Goal: Check status

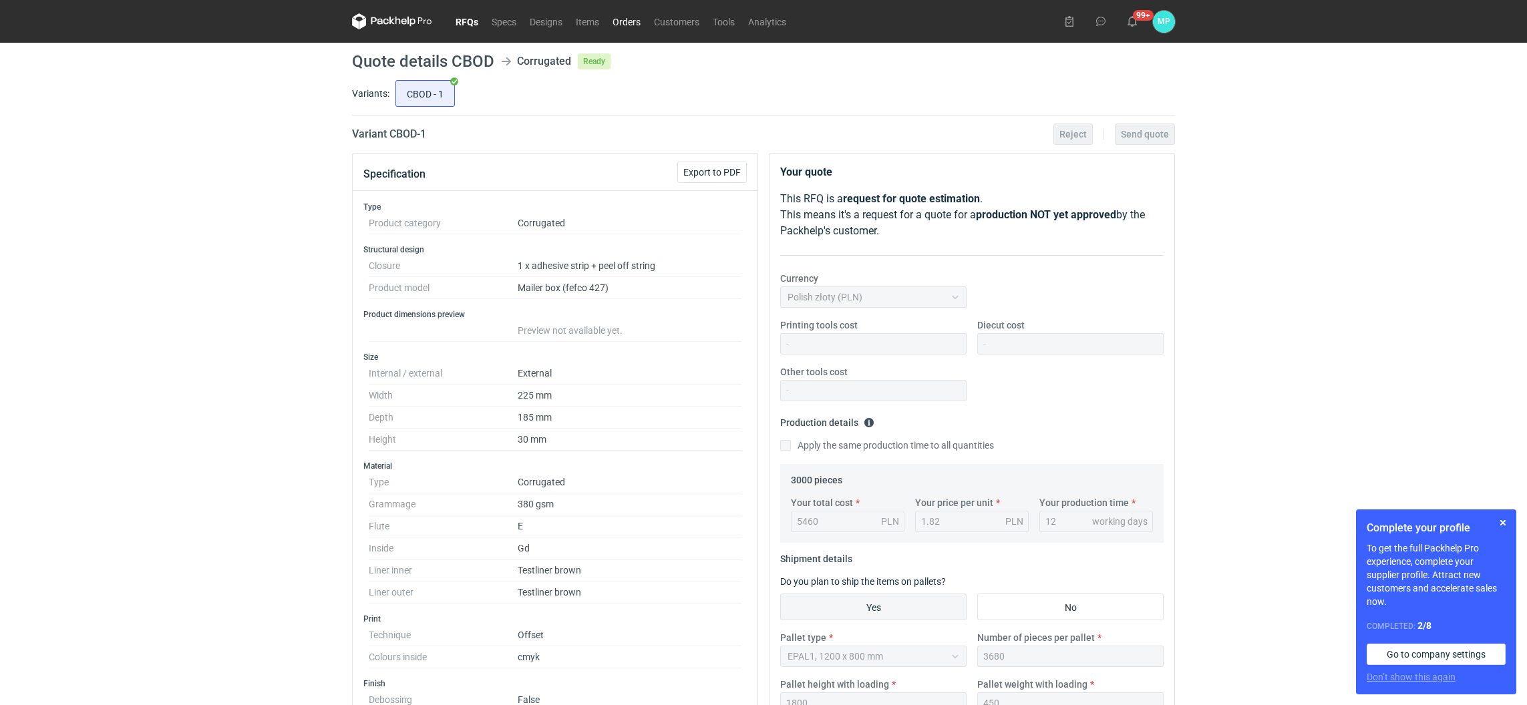
click at [610, 21] on link "Orders" at bounding box center [626, 21] width 41 height 16
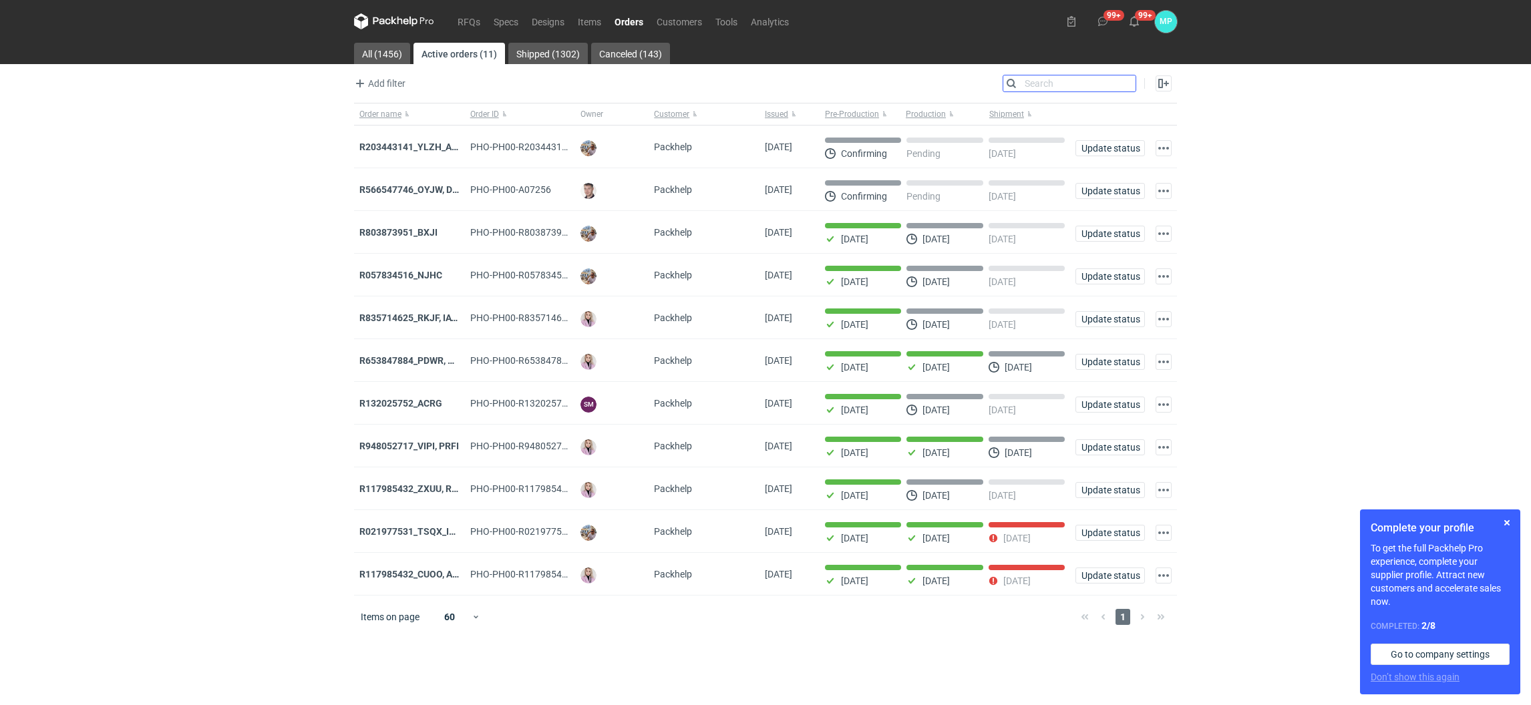
click at [1124, 82] on input "Search" at bounding box center [1069, 83] width 132 height 16
paste input "R132025752_ACRG"
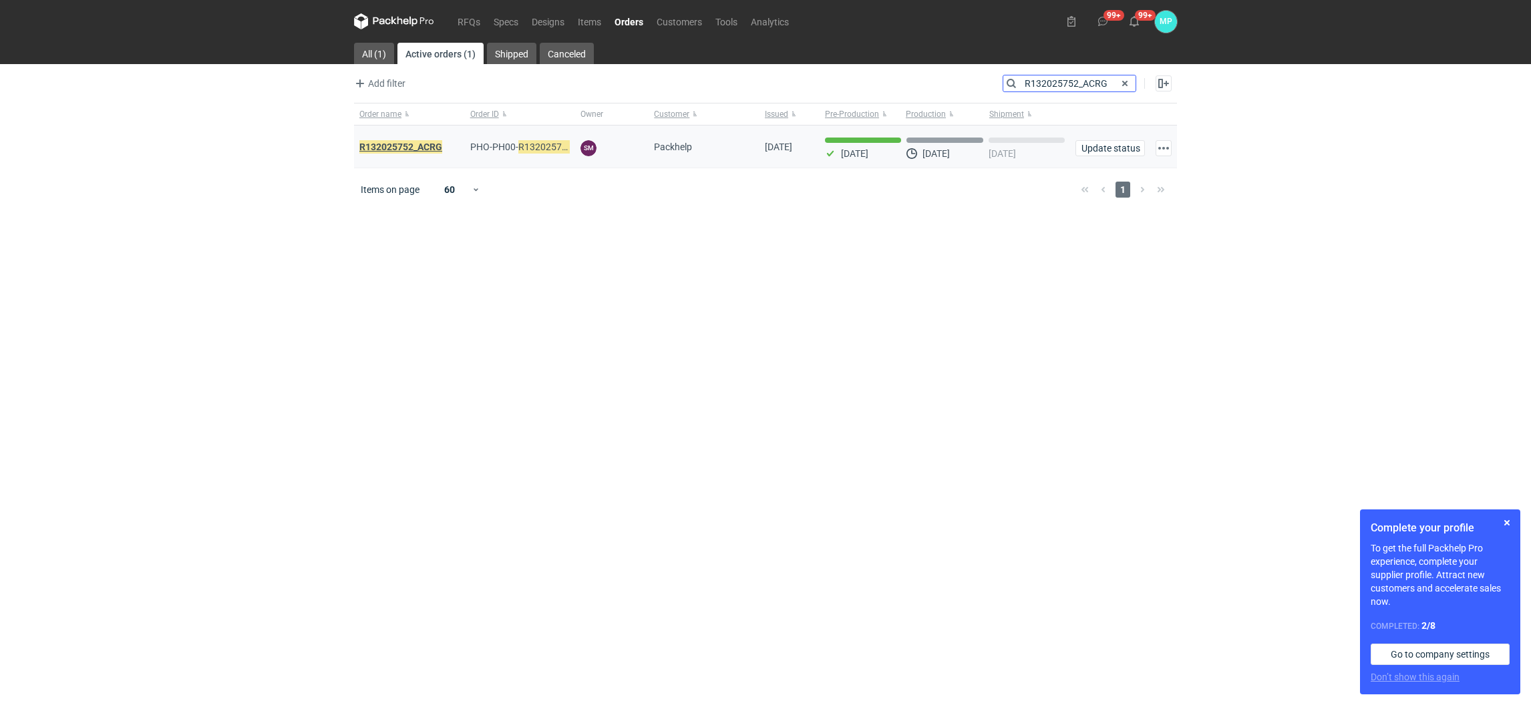
type input "R132025752_ACRG"
click at [431, 145] on em "R132025752_ACRG" at bounding box center [400, 147] width 83 height 15
